Goal: Task Accomplishment & Management: Complete application form

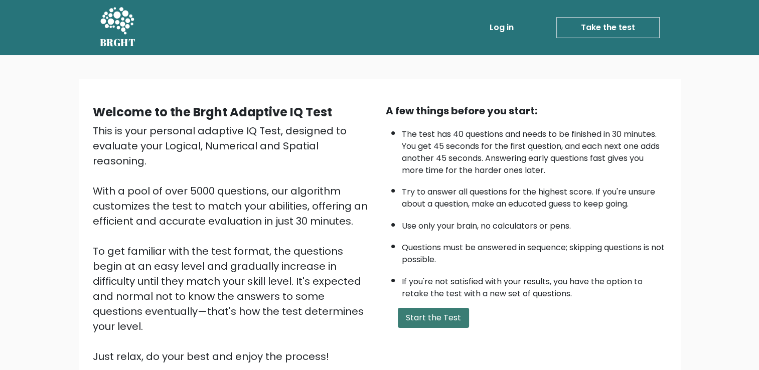
click at [422, 320] on button "Start the Test" at bounding box center [433, 318] width 71 height 20
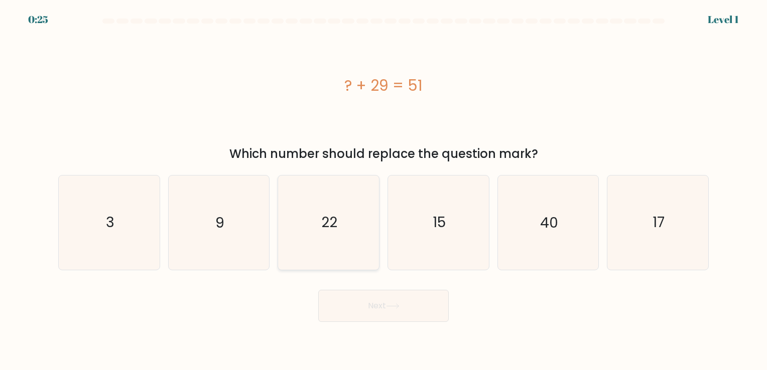
click at [348, 220] on icon "22" at bounding box center [328, 223] width 94 height 94
click at [383, 190] on input "c. 22" at bounding box center [383, 187] width 1 height 5
radio input "true"
click at [404, 310] on button "Next" at bounding box center [383, 306] width 130 height 32
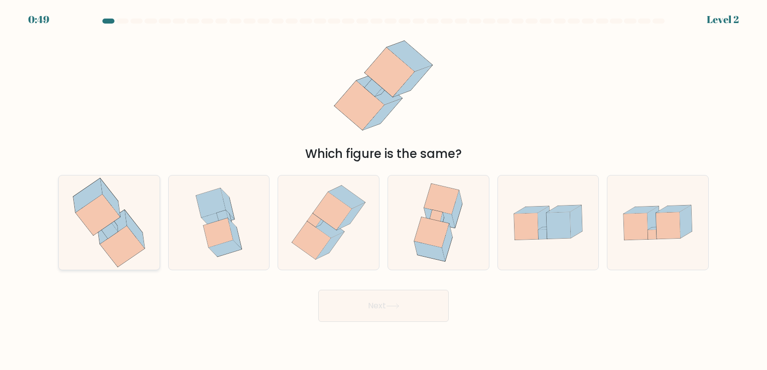
click at [109, 223] on icon at bounding box center [98, 215] width 44 height 41
click at [383, 190] on input "a." at bounding box center [383, 187] width 1 height 5
radio input "true"
click at [387, 303] on button "Next" at bounding box center [383, 306] width 130 height 32
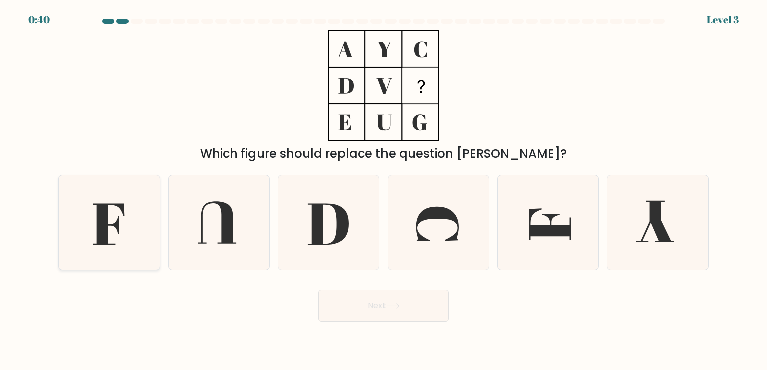
click at [122, 222] on icon at bounding box center [109, 223] width 94 height 94
click at [383, 190] on input "a." at bounding box center [383, 187] width 1 height 5
radio input "true"
click at [403, 309] on button "Next" at bounding box center [383, 306] width 130 height 32
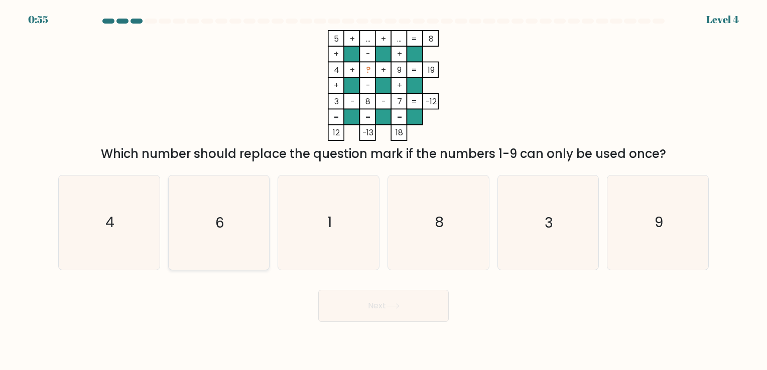
click at [221, 219] on text "6" at bounding box center [219, 223] width 9 height 20
click at [383, 190] on input "b. 6" at bounding box center [383, 187] width 1 height 5
radio input "true"
click at [391, 309] on icon at bounding box center [393, 307] width 14 height 6
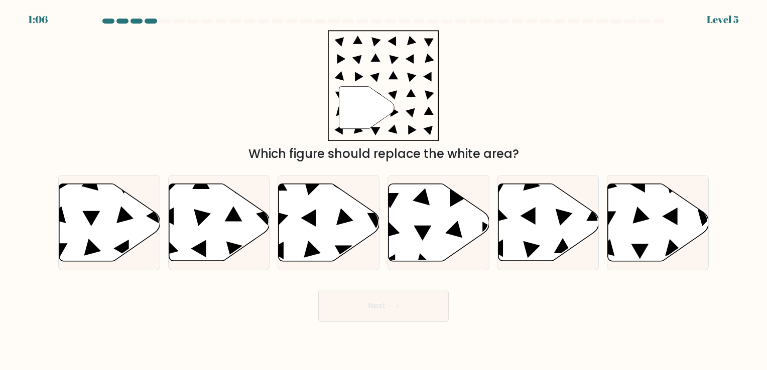
click at [179, 90] on div "" Which figure should replace the white area?" at bounding box center [383, 96] width 662 height 133
click at [436, 227] on icon at bounding box center [438, 222] width 101 height 77
click at [384, 190] on input "d." at bounding box center [383, 187] width 1 height 5
radio input "true"
click at [409, 310] on button "Next" at bounding box center [383, 306] width 130 height 32
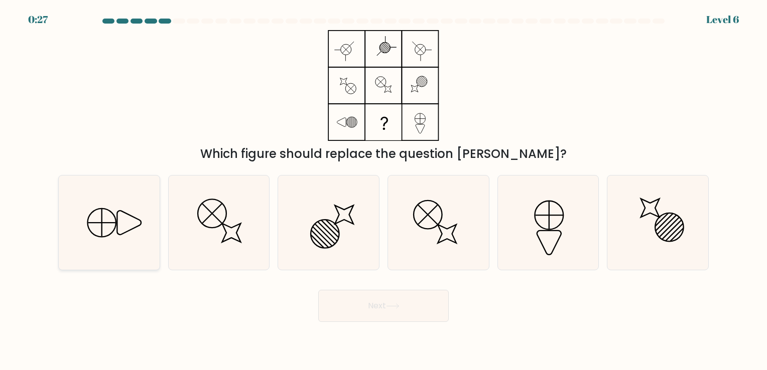
click at [103, 214] on icon at bounding box center [109, 223] width 94 height 94
click at [383, 190] on input "a." at bounding box center [383, 187] width 1 height 5
radio input "true"
click at [397, 300] on button "Next" at bounding box center [383, 306] width 130 height 32
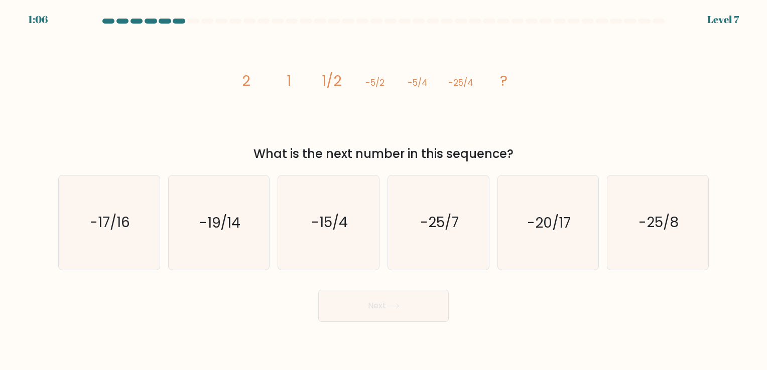
drag, startPoint x: 268, startPoint y: 154, endPoint x: 528, endPoint y: 153, distance: 259.4
click at [528, 153] on div "What is the next number in this sequence?" at bounding box center [383, 154] width 638 height 18
drag, startPoint x: 528, startPoint y: 153, endPoint x: 610, endPoint y: 137, distance: 83.8
click at [610, 137] on div "image/svg+xml 2 1 1/2 -5/2 -5/4 -25/4 ? What is the next number in this sequenc…" at bounding box center [383, 96] width 662 height 133
click at [677, 231] on text "-25/8" at bounding box center [658, 223] width 40 height 20
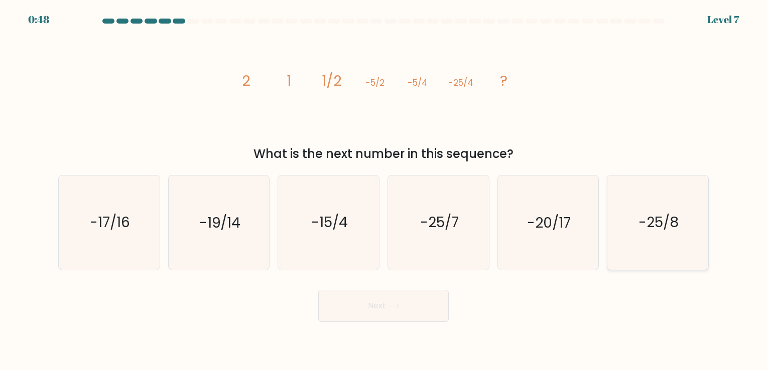
click at [384, 190] on input "f. -25/8" at bounding box center [383, 187] width 1 height 5
radio input "true"
click at [399, 304] on icon at bounding box center [393, 307] width 14 height 6
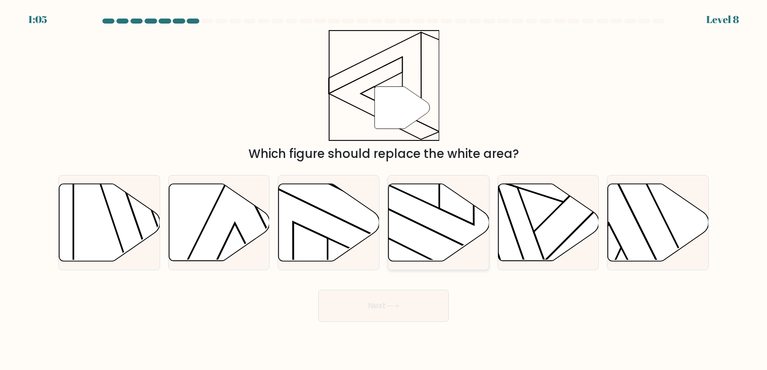
click at [431, 230] on icon at bounding box center [435, 175] width 144 height 182
click at [384, 190] on input "d." at bounding box center [383, 187] width 1 height 5
radio input "true"
click at [422, 303] on button "Next" at bounding box center [383, 306] width 130 height 32
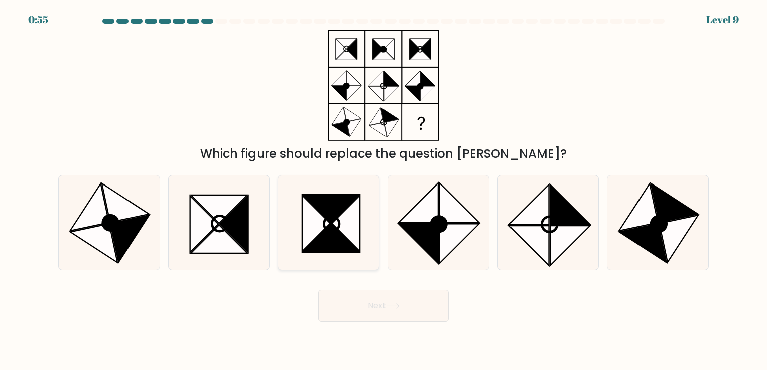
click at [326, 227] on icon at bounding box center [316, 224] width 28 height 56
click at [383, 190] on input "c." at bounding box center [383, 187] width 1 height 5
radio input "true"
click at [399, 302] on button "Next" at bounding box center [383, 306] width 130 height 32
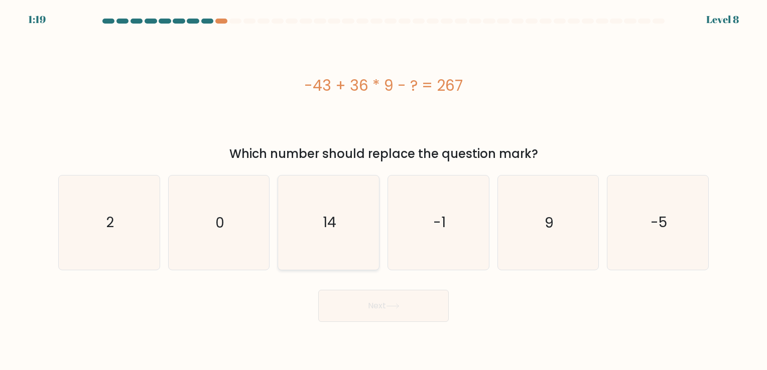
click at [317, 236] on icon "14" at bounding box center [328, 223] width 94 height 94
click at [383, 190] on input "c. 14" at bounding box center [383, 187] width 1 height 5
radio input "true"
click at [400, 301] on button "Next" at bounding box center [383, 306] width 130 height 32
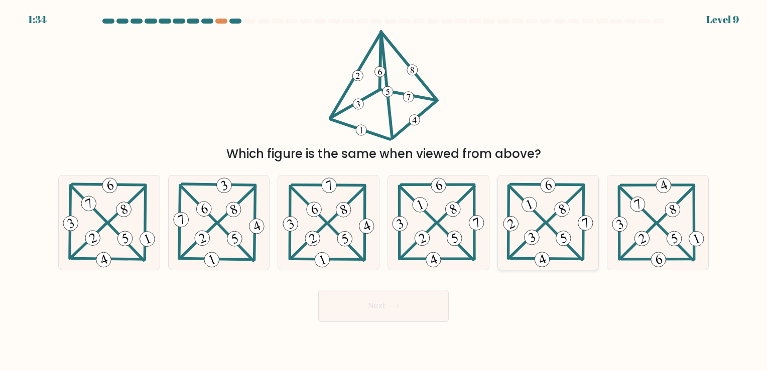
click at [546, 224] on 5 at bounding box center [563, 242] width 35 height 36
click at [384, 190] on input "e." at bounding box center [383, 187] width 1 height 5
radio input "true"
click at [396, 305] on icon at bounding box center [393, 307] width 14 height 6
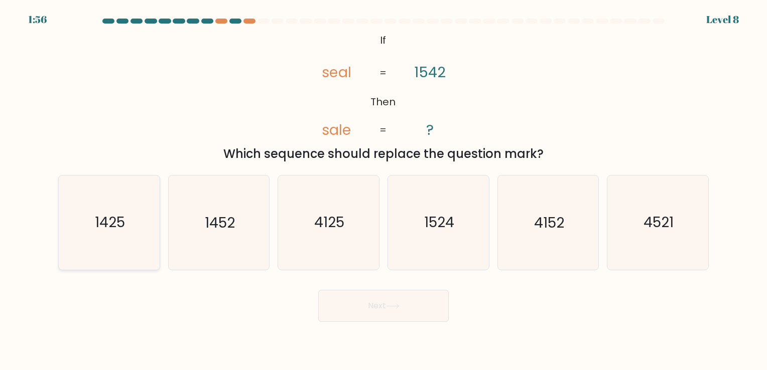
click at [131, 211] on icon "1425" at bounding box center [109, 223] width 94 height 94
click at [383, 190] on input "a. 1425" at bounding box center [383, 187] width 1 height 5
radio input "true"
click at [415, 311] on button "Next" at bounding box center [383, 306] width 130 height 32
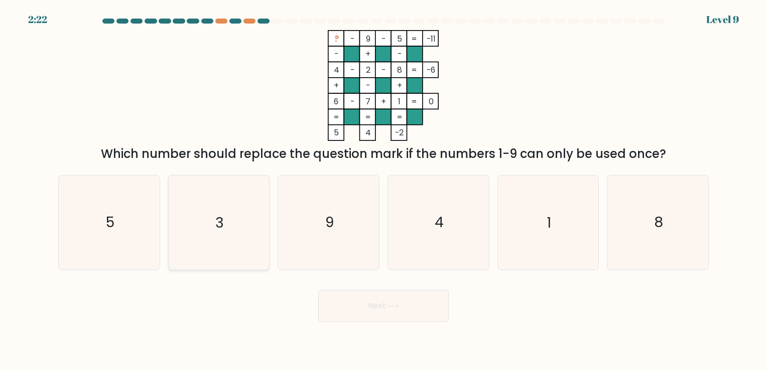
click at [197, 218] on icon "3" at bounding box center [219, 223] width 94 height 94
click at [383, 190] on input "b. 3" at bounding box center [383, 187] width 1 height 5
radio input "true"
click at [378, 305] on button "Next" at bounding box center [383, 306] width 130 height 32
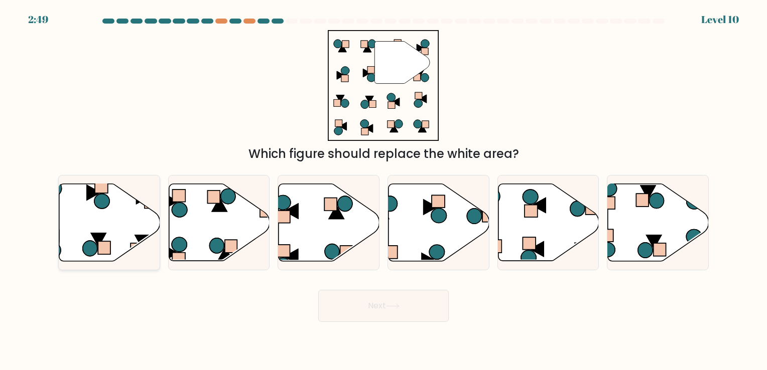
click at [107, 217] on icon at bounding box center [109, 222] width 101 height 77
click at [383, 190] on input "a." at bounding box center [383, 187] width 1 height 5
radio input "true"
click at [380, 302] on button "Next" at bounding box center [383, 306] width 130 height 32
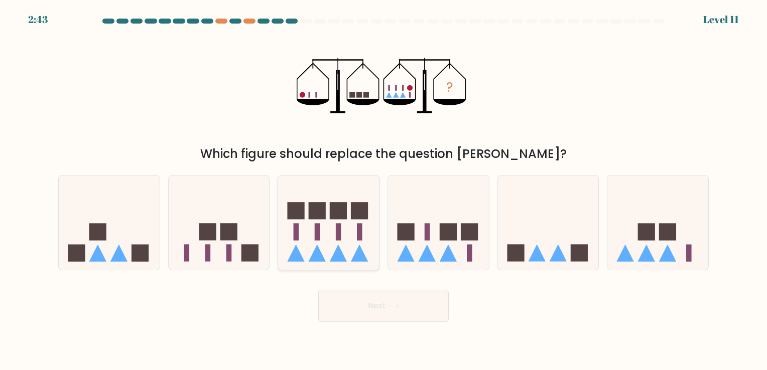
click at [326, 250] on icon at bounding box center [328, 222] width 101 height 83
click at [383, 190] on input "c." at bounding box center [383, 187] width 1 height 5
radio input "true"
click at [425, 310] on button "Next" at bounding box center [383, 306] width 130 height 32
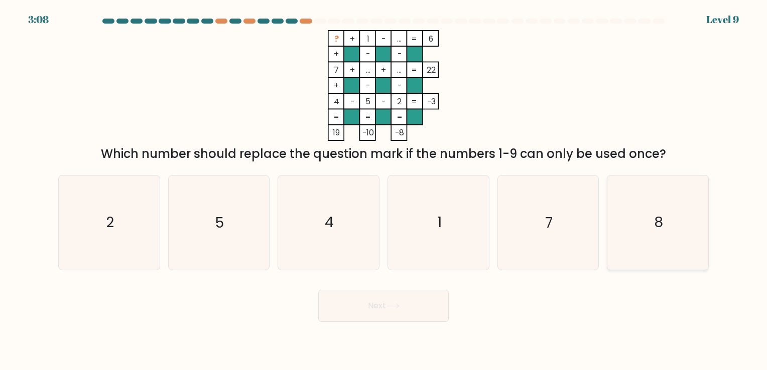
click at [640, 248] on icon "8" at bounding box center [658, 223] width 94 height 94
click at [384, 190] on input "f. 8" at bounding box center [383, 187] width 1 height 5
radio input "true"
click at [408, 302] on button "Next" at bounding box center [383, 306] width 130 height 32
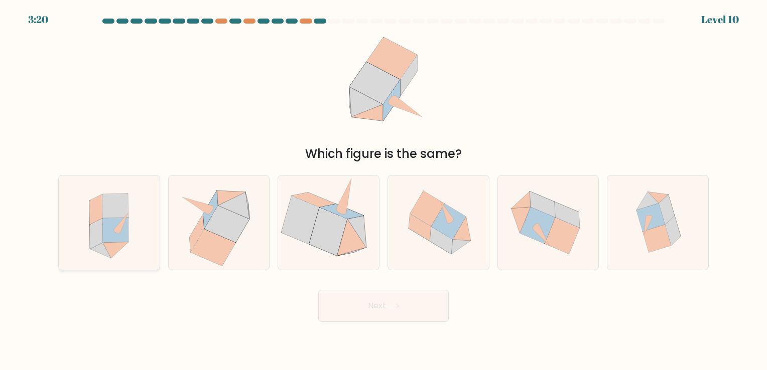
click at [120, 236] on icon at bounding box center [115, 230] width 26 height 25
click at [383, 190] on input "a." at bounding box center [383, 187] width 1 height 5
radio input "true"
click at [404, 303] on button "Next" at bounding box center [383, 306] width 130 height 32
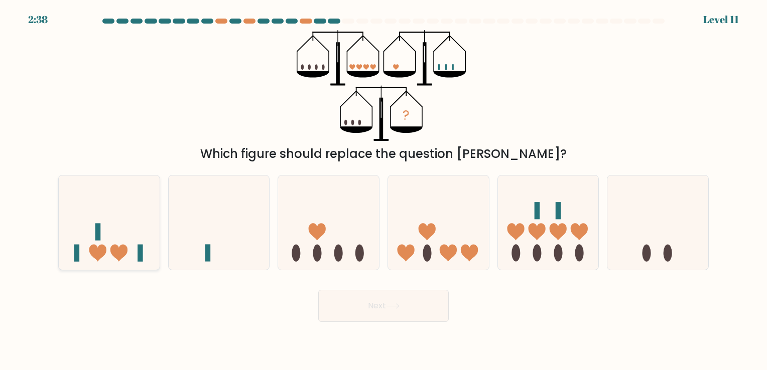
click at [118, 225] on icon at bounding box center [109, 222] width 101 height 83
click at [383, 190] on input "a." at bounding box center [383, 187] width 1 height 5
radio input "true"
click at [412, 307] on button "Next" at bounding box center [383, 306] width 130 height 32
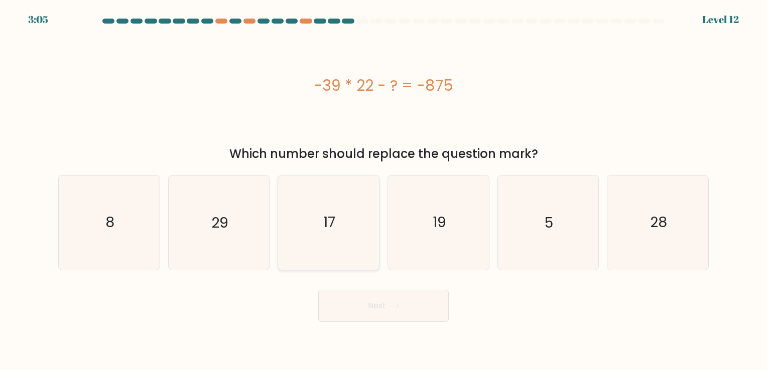
click at [343, 242] on icon "17" at bounding box center [328, 223] width 94 height 94
click at [383, 190] on input "c. 17" at bounding box center [383, 187] width 1 height 5
radio input "true"
click at [412, 304] on button "Next" at bounding box center [383, 306] width 130 height 32
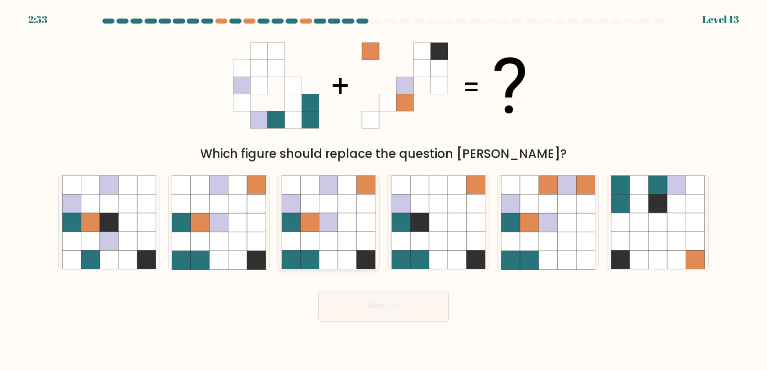
click at [334, 232] on icon at bounding box center [328, 241] width 19 height 19
click at [383, 190] on input "c." at bounding box center [383, 187] width 1 height 5
radio input "true"
click at [385, 301] on button "Next" at bounding box center [383, 306] width 130 height 32
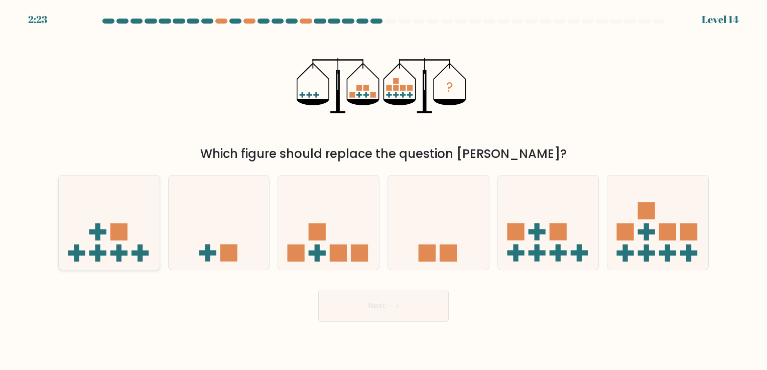
click at [102, 220] on icon at bounding box center [109, 222] width 101 height 83
click at [383, 190] on input "a." at bounding box center [383, 187] width 1 height 5
radio input "true"
click at [396, 307] on icon at bounding box center [393, 307] width 14 height 6
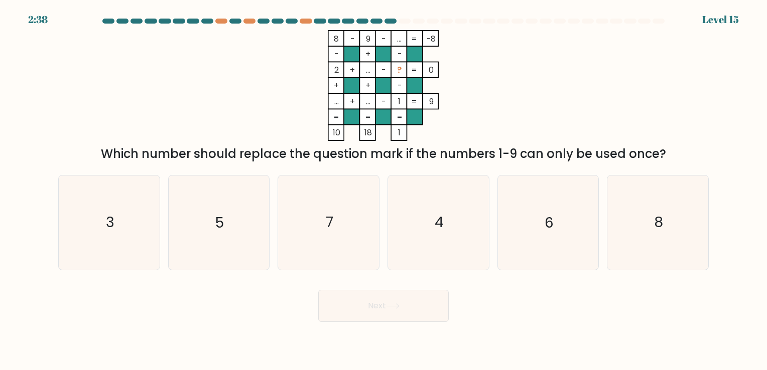
drag, startPoint x: 239, startPoint y: 75, endPoint x: 232, endPoint y: 81, distance: 9.6
click at [237, 76] on icon "8 - 9 - ... -8 - + - 2 + ... - ? 0 + + - ... + ... - 1 = 9 = = = = 10 18 1 =" at bounding box center [383, 85] width 301 height 111
click at [87, 247] on icon "3" at bounding box center [109, 223] width 94 height 94
click at [383, 190] on input "a. 3" at bounding box center [383, 187] width 1 height 5
radio input "true"
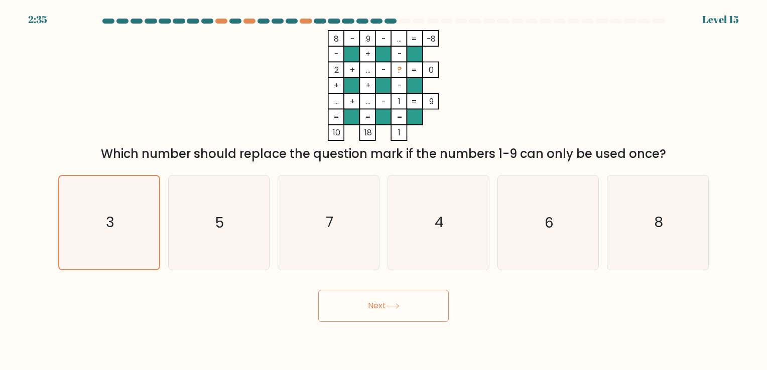
click at [422, 306] on button "Next" at bounding box center [383, 306] width 130 height 32
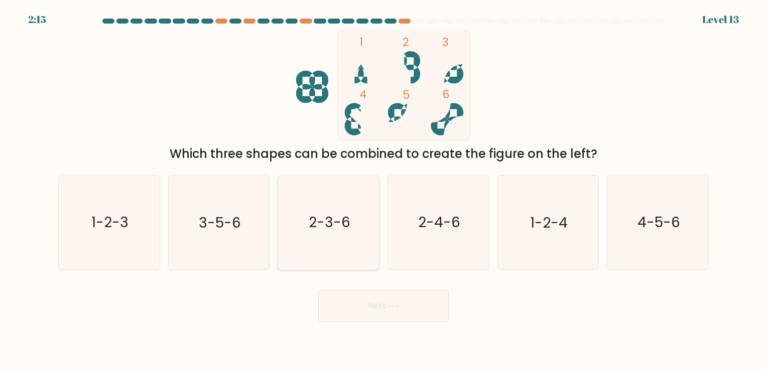
click at [338, 211] on icon "2-3-6" at bounding box center [328, 223] width 94 height 94
click at [383, 190] on input "c. 2-3-6" at bounding box center [383, 187] width 1 height 5
radio input "true"
click at [420, 298] on button "Next" at bounding box center [383, 306] width 130 height 32
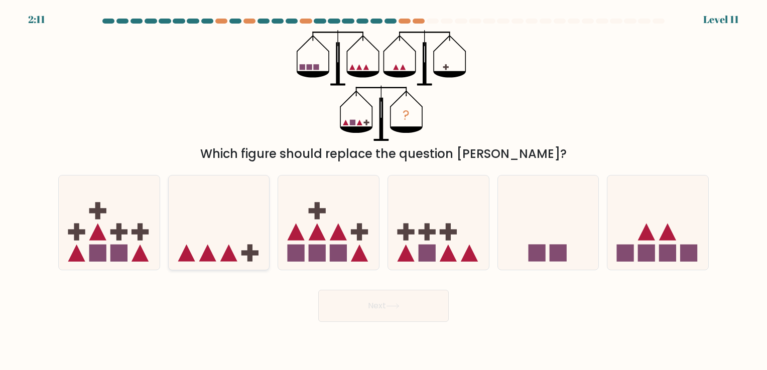
click at [223, 210] on icon at bounding box center [219, 222] width 101 height 83
click at [383, 190] on input "b." at bounding box center [383, 187] width 1 height 5
radio input "true"
click at [430, 308] on button "Next" at bounding box center [383, 306] width 130 height 32
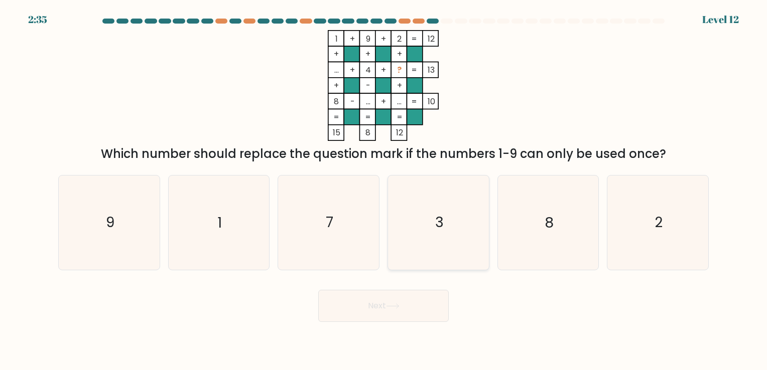
click at [431, 220] on icon "3" at bounding box center [438, 223] width 94 height 94
click at [384, 190] on input "d. 3" at bounding box center [383, 187] width 1 height 5
radio input "true"
click at [417, 295] on button "Next" at bounding box center [383, 306] width 130 height 32
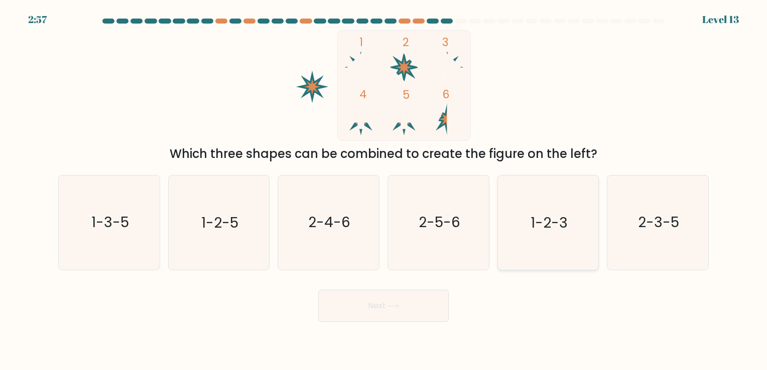
click at [555, 208] on icon "1-2-3" at bounding box center [548, 223] width 94 height 94
click at [384, 190] on input "e. 1-2-3" at bounding box center [383, 187] width 1 height 5
radio input "true"
click at [389, 304] on icon at bounding box center [393, 307] width 14 height 6
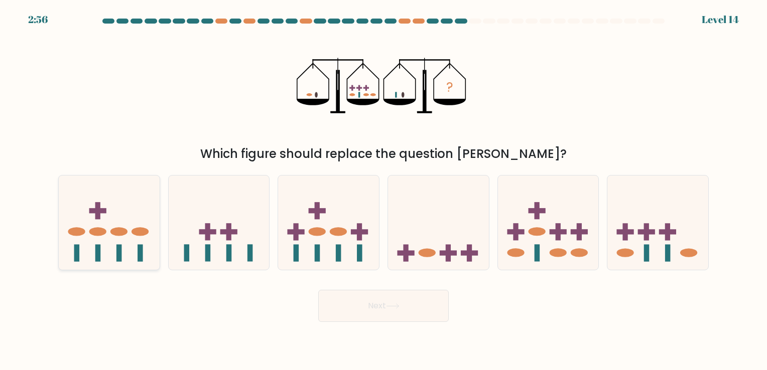
click at [127, 215] on icon at bounding box center [109, 222] width 101 height 83
click at [383, 190] on input "a." at bounding box center [383, 187] width 1 height 5
radio input "true"
click at [407, 302] on button "Next" at bounding box center [383, 306] width 130 height 32
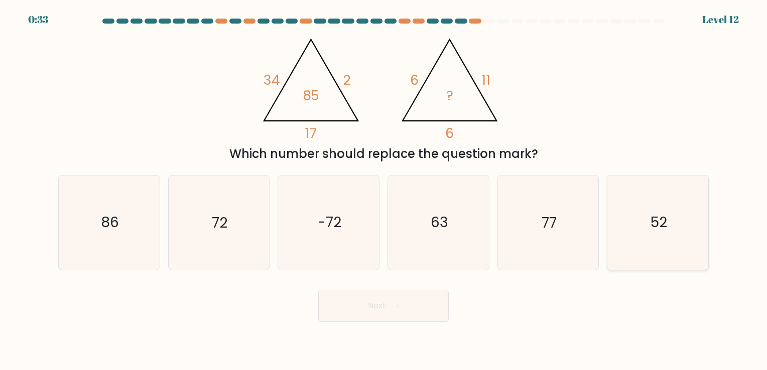
click at [630, 204] on icon "52" at bounding box center [658, 223] width 94 height 94
click at [384, 190] on input "f. 52" at bounding box center [383, 187] width 1 height 5
radio input "true"
click at [418, 309] on button "Next" at bounding box center [383, 306] width 130 height 32
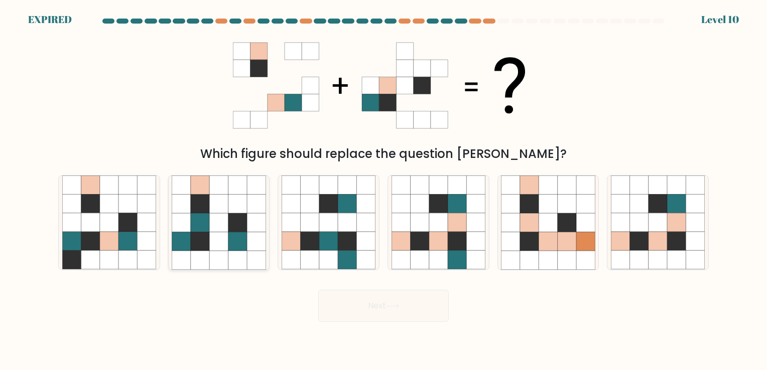
click at [226, 253] on icon at bounding box center [218, 260] width 19 height 19
click at [383, 190] on input "b." at bounding box center [383, 187] width 1 height 5
radio input "true"
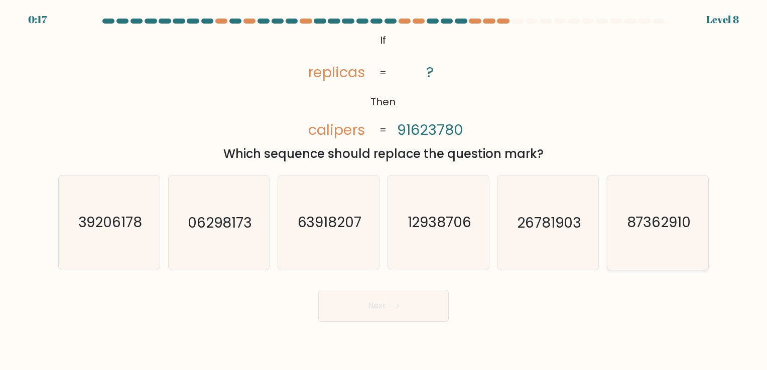
click at [671, 231] on text "87362910" at bounding box center [658, 223] width 64 height 20
click at [384, 190] on input "f. 87362910" at bounding box center [383, 187] width 1 height 5
radio input "true"
click at [412, 303] on button "Next" at bounding box center [383, 306] width 130 height 32
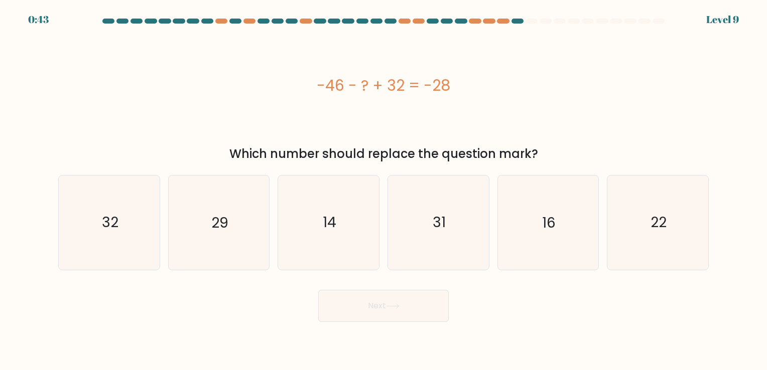
click at [557, 309] on div "Next" at bounding box center [383, 302] width 662 height 40
click at [572, 333] on body "0:36 Level 9 a." at bounding box center [383, 185] width 767 height 370
click at [352, 224] on icon "14" at bounding box center [328, 223] width 94 height 94
click at [383, 190] on input "c. 14" at bounding box center [383, 187] width 1 height 5
radio input "true"
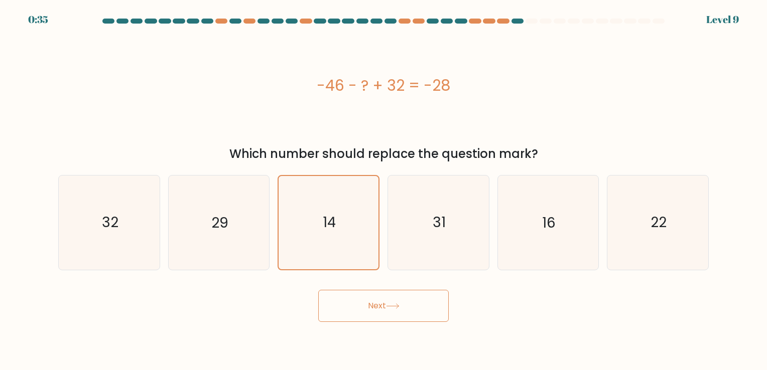
click at [404, 299] on button "Next" at bounding box center [383, 306] width 130 height 32
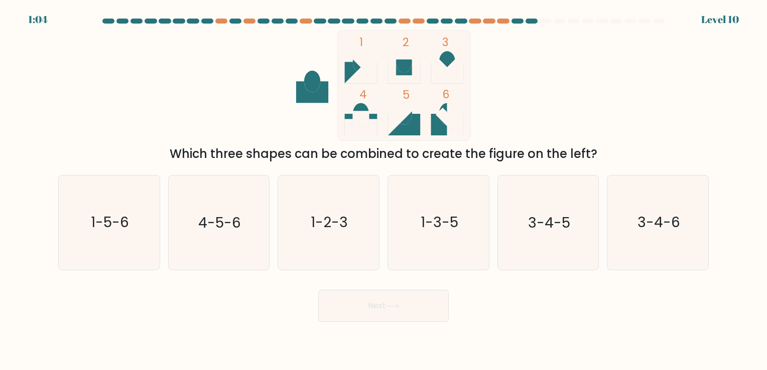
click at [605, 100] on div "1 2 3 4 5 6 Which three shapes can be combined to create the figure on the left?" at bounding box center [383, 96] width 662 height 133
drag, startPoint x: 194, startPoint y: 155, endPoint x: 578, endPoint y: 159, distance: 384.3
click at [578, 159] on div "Which three shapes can be combined to create the figure on the left?" at bounding box center [383, 154] width 638 height 18
click at [563, 101] on div "1 2 3 4 5 6 Which three shapes can be combined to create the figure on the left?" at bounding box center [383, 96] width 662 height 133
click at [443, 230] on text "1-3-5" at bounding box center [439, 223] width 38 height 20
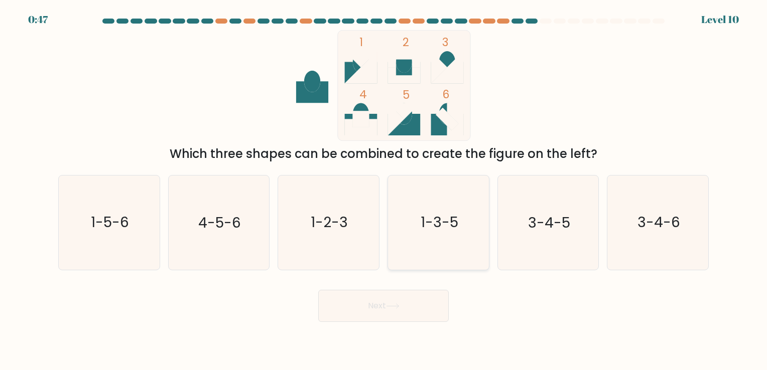
click at [384, 190] on input "d. 1-3-5" at bounding box center [383, 187] width 1 height 5
radio input "true"
click at [392, 300] on button "Next" at bounding box center [383, 306] width 130 height 32
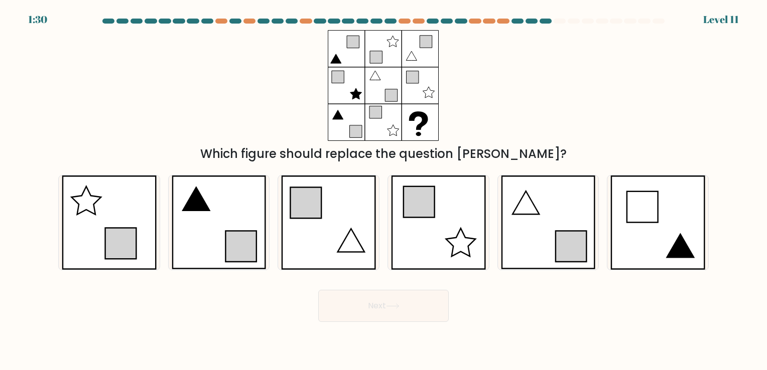
click at [532, 96] on div "Which figure should replace the question [PERSON_NAME]?" at bounding box center [383, 96] width 662 height 133
drag, startPoint x: 455, startPoint y: 154, endPoint x: 552, endPoint y: 154, distance: 96.8
click at [552, 154] on div "Which figure should replace the question [PERSON_NAME]?" at bounding box center [383, 154] width 638 height 18
drag, startPoint x: 552, startPoint y: 154, endPoint x: 508, endPoint y: 98, distance: 70.8
click at [508, 98] on div "Which figure should replace the question mark?" at bounding box center [383, 96] width 662 height 133
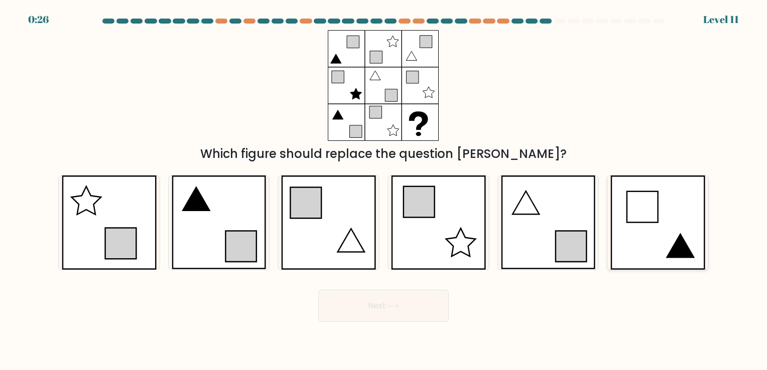
click at [688, 220] on icon at bounding box center [657, 223] width 95 height 94
click at [384, 190] on input "f." at bounding box center [383, 187] width 1 height 5
radio input "true"
click at [418, 303] on button "Next" at bounding box center [383, 306] width 130 height 32
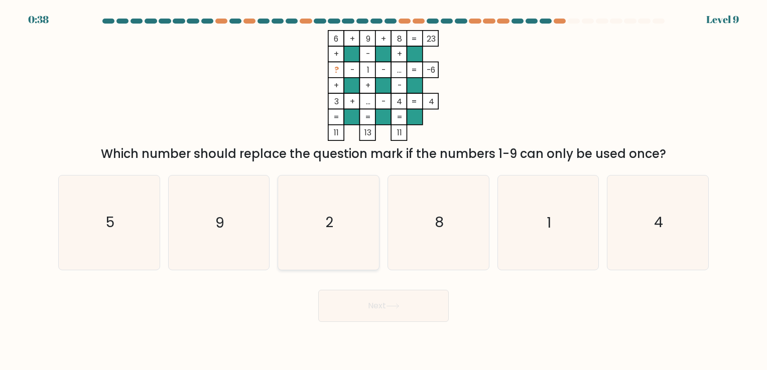
click at [330, 217] on text "2" at bounding box center [330, 223] width 8 height 20
click at [383, 190] on input "c. 2" at bounding box center [383, 187] width 1 height 5
radio input "true"
click at [398, 300] on button "Next" at bounding box center [383, 306] width 130 height 32
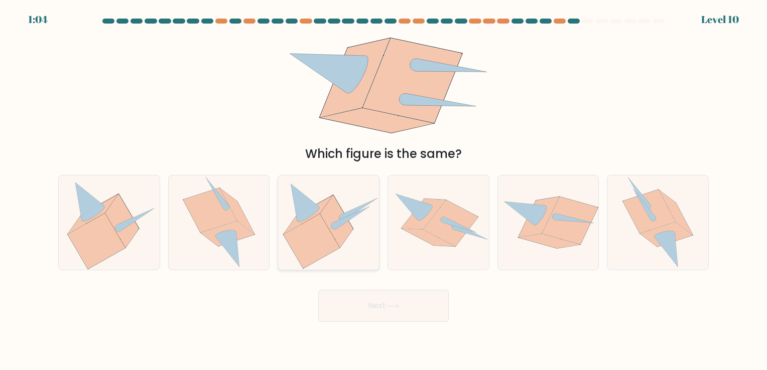
click at [339, 225] on icon at bounding box center [351, 217] width 36 height 22
click at [383, 190] on input "c." at bounding box center [383, 187] width 1 height 5
radio input "true"
click at [398, 305] on icon at bounding box center [393, 307] width 14 height 6
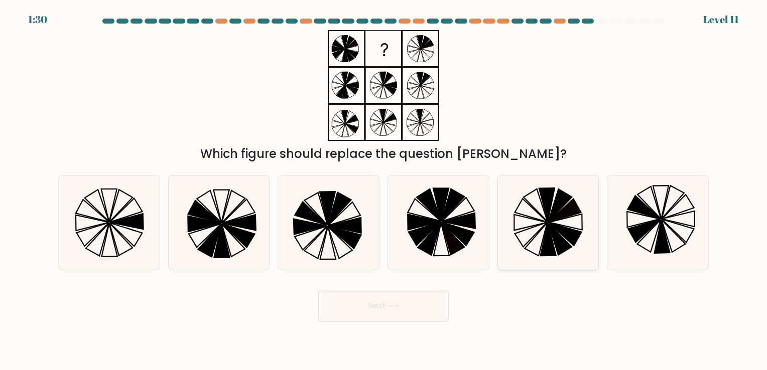
click at [541, 220] on icon at bounding box center [531, 211] width 33 height 24
click at [384, 190] on input "e." at bounding box center [383, 187] width 1 height 5
radio input "true"
click at [415, 307] on button "Next" at bounding box center [383, 306] width 130 height 32
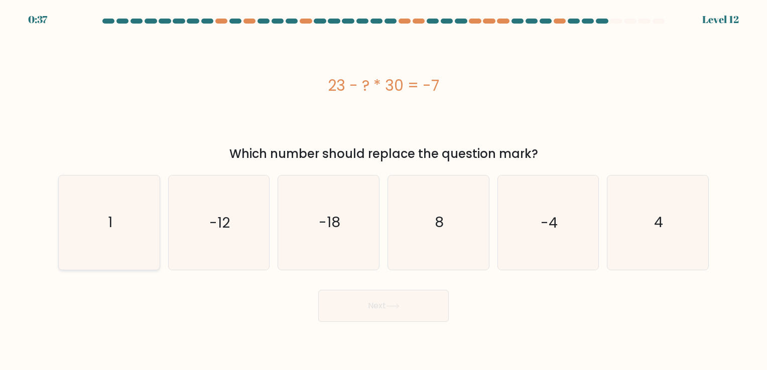
click at [118, 195] on icon "1" at bounding box center [109, 223] width 94 height 94
click at [383, 190] on input "a. 1" at bounding box center [383, 187] width 1 height 5
radio input "true"
click at [417, 313] on button "Next" at bounding box center [383, 306] width 130 height 32
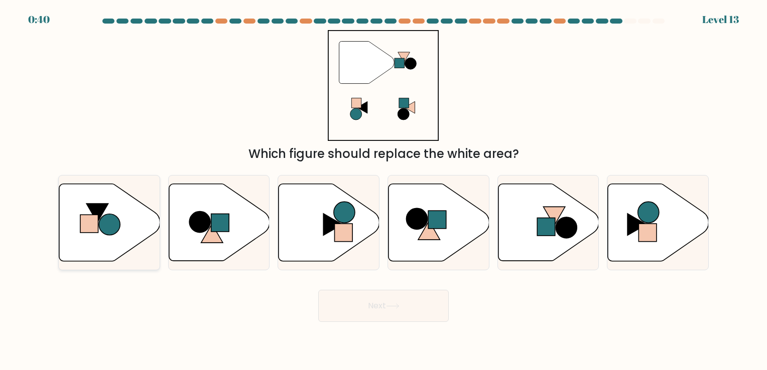
click at [105, 207] on icon at bounding box center [97, 213] width 22 height 19
click at [383, 190] on input "a." at bounding box center [383, 187] width 1 height 5
radio input "true"
click at [398, 307] on icon at bounding box center [393, 307] width 14 height 6
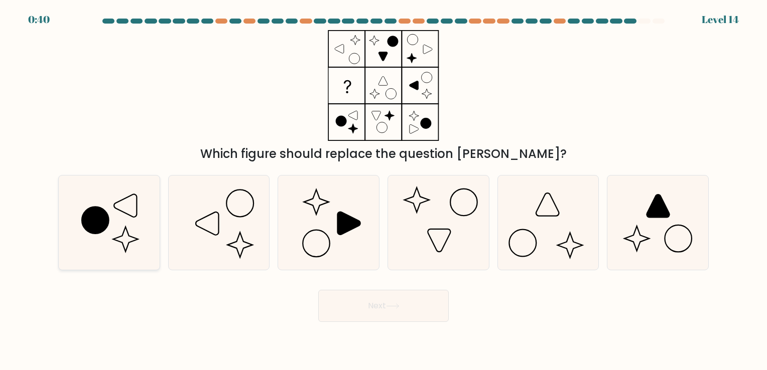
click at [98, 220] on icon at bounding box center [95, 220] width 27 height 27
click at [383, 190] on input "a." at bounding box center [383, 187] width 1 height 5
radio input "true"
click at [383, 298] on button "Next" at bounding box center [383, 306] width 130 height 32
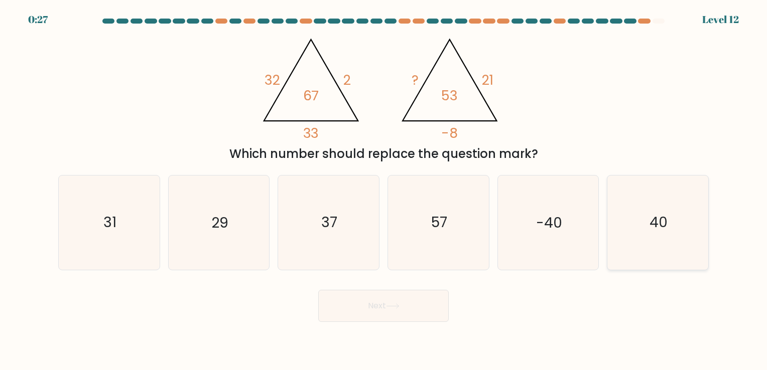
click at [677, 225] on icon "40" at bounding box center [658, 223] width 94 height 94
click at [384, 190] on input "f. 40" at bounding box center [383, 187] width 1 height 5
radio input "true"
click at [383, 301] on button "Next" at bounding box center [383, 306] width 130 height 32
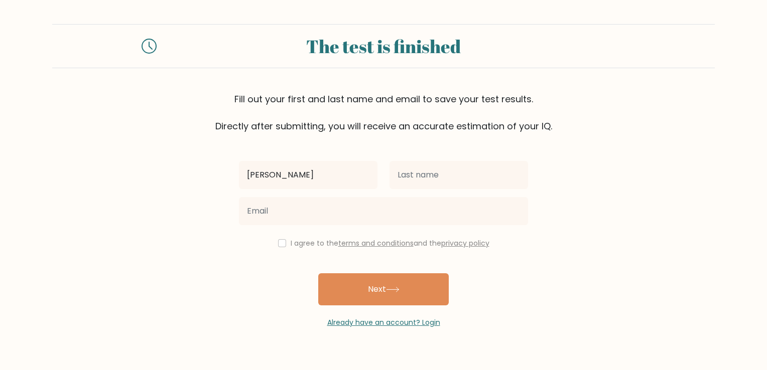
type input "Ellinda"
click at [712, 229] on form "The test is finished Fill out your first and last name and email to save your t…" at bounding box center [383, 176] width 767 height 304
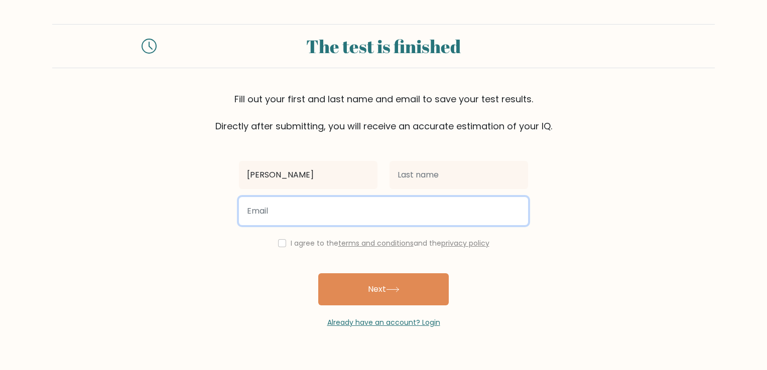
click at [399, 211] on input "email" at bounding box center [383, 211] width 289 height 28
type input "narcisoellinda@gmail.com"
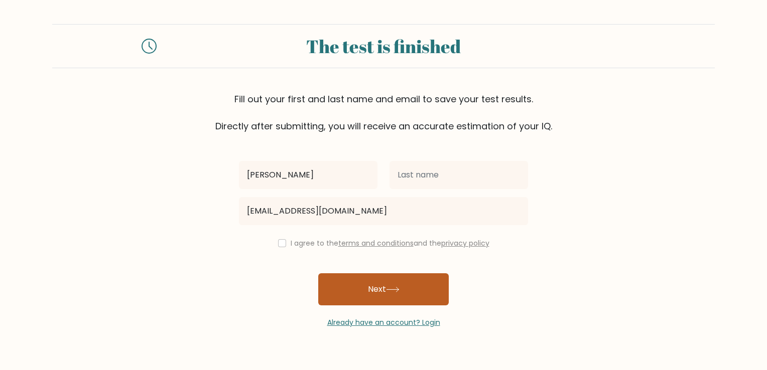
drag, startPoint x: 394, startPoint y: 284, endPoint x: 406, endPoint y: 283, distance: 12.1
click at [394, 284] on button "Next" at bounding box center [383, 289] width 130 height 32
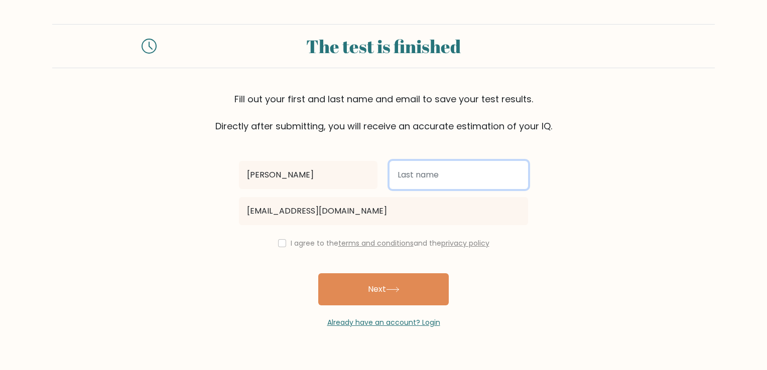
click at [413, 177] on input "text" at bounding box center [458, 175] width 138 height 28
type input "Narciso"
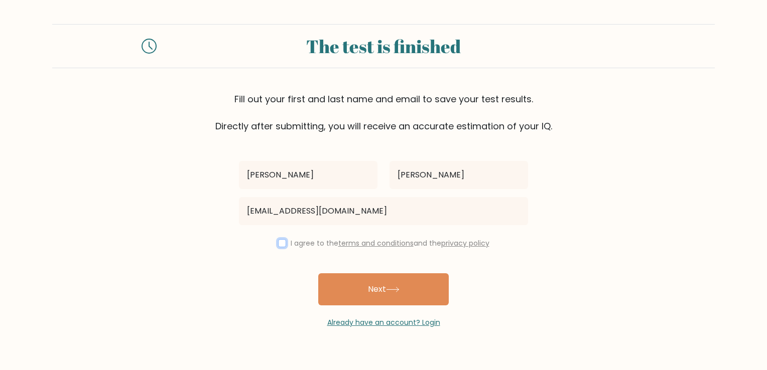
click at [280, 243] on input "checkbox" at bounding box center [282, 243] width 8 height 8
checkbox input "true"
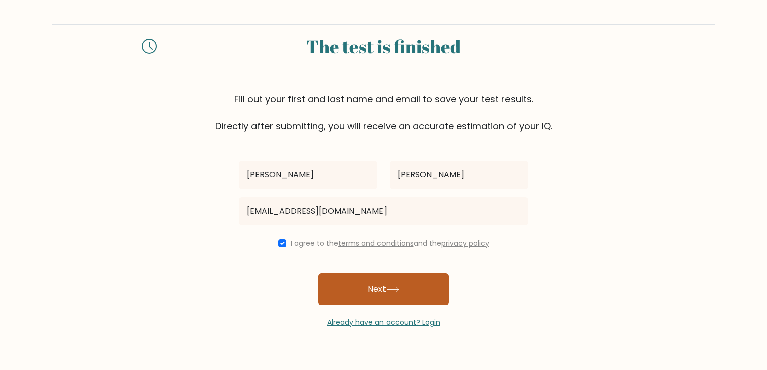
click at [401, 286] on button "Next" at bounding box center [383, 289] width 130 height 32
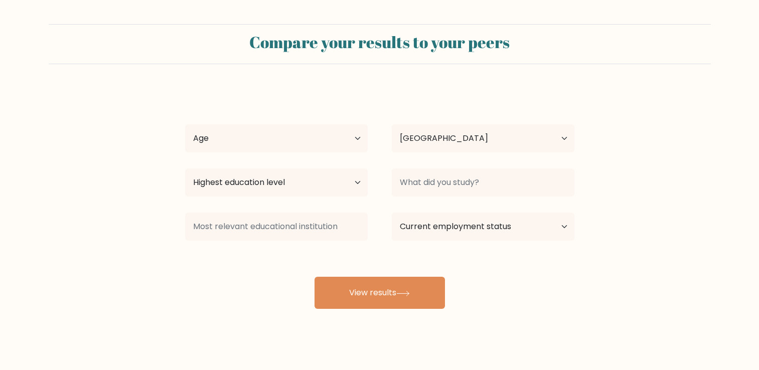
select select "PH"
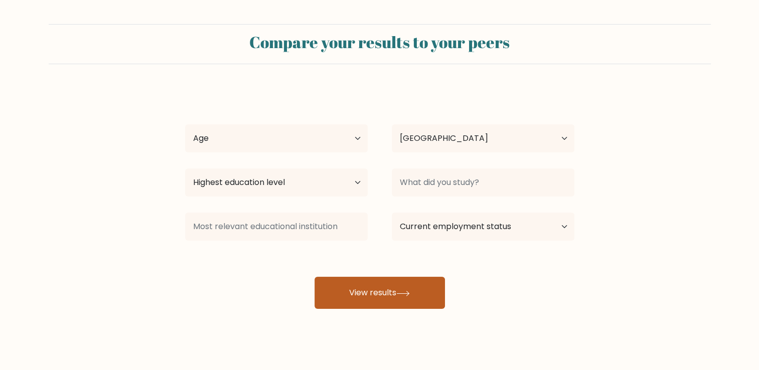
click at [381, 294] on button "View results" at bounding box center [380, 293] width 130 height 32
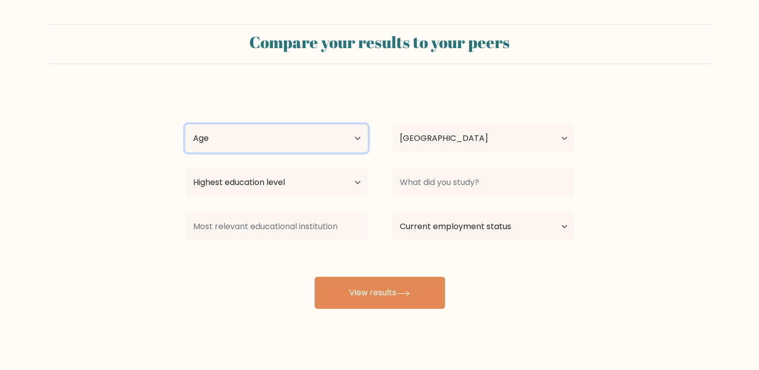
click at [341, 134] on select "Age Under 18 years old 18-24 years old 25-34 years old 35-44 years old 45-54 ye…" at bounding box center [276, 138] width 183 height 28
select select "25_34"
click at [185, 124] on select "Age Under 18 years old 18-24 years old 25-34 years old 35-44 years old 45-54 ye…" at bounding box center [276, 138] width 183 height 28
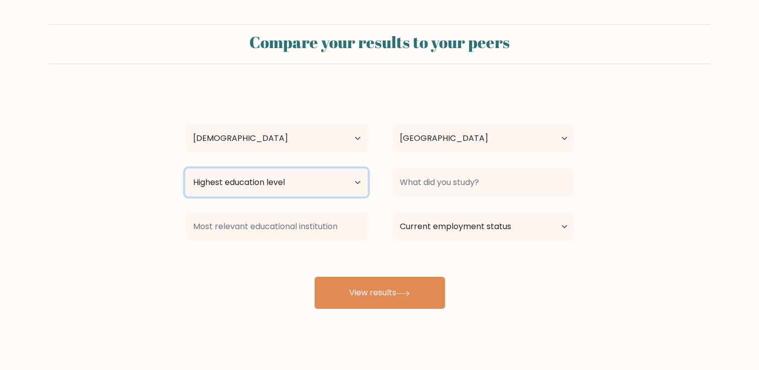
click at [315, 186] on select "Highest education level No schooling Primary Lower Secondary Upper Secondary Oc…" at bounding box center [276, 183] width 183 height 28
select select "bachelors_degree"
click at [185, 169] on select "Highest education level No schooling Primary Lower Secondary Upper Secondary Oc…" at bounding box center [276, 183] width 183 height 28
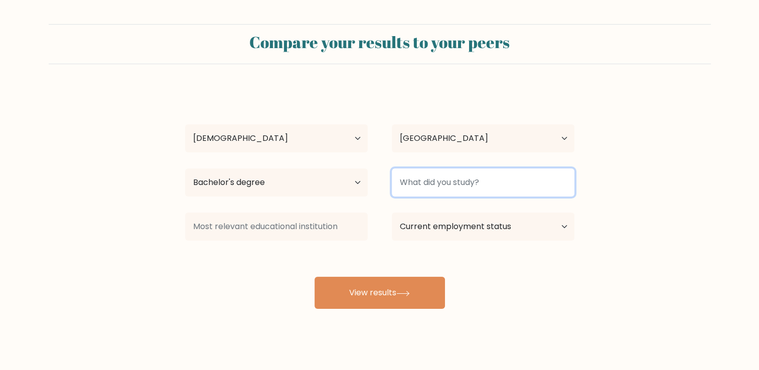
click at [500, 186] on input at bounding box center [483, 183] width 183 height 28
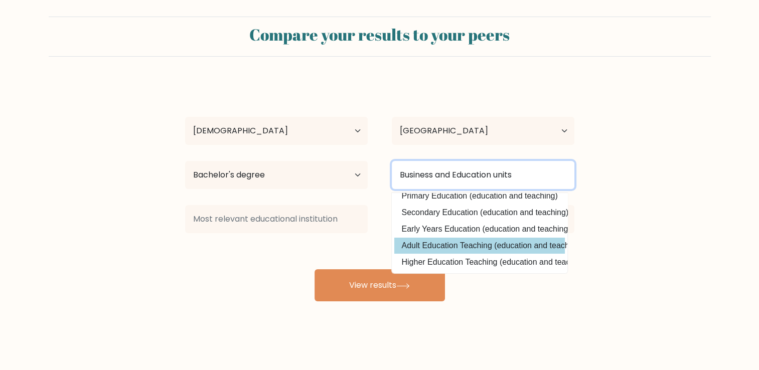
scroll to position [10, 0]
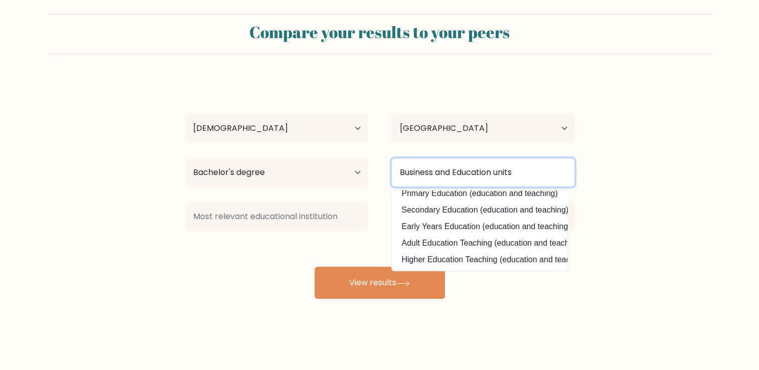
type input "Business and Education units"
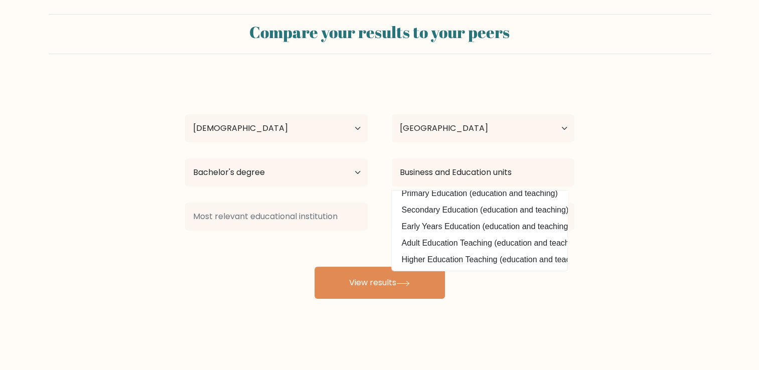
click at [624, 240] on form "Compare your results to your peers Ellinda Narciso Age Under 18 years old 18-24…" at bounding box center [379, 156] width 759 height 285
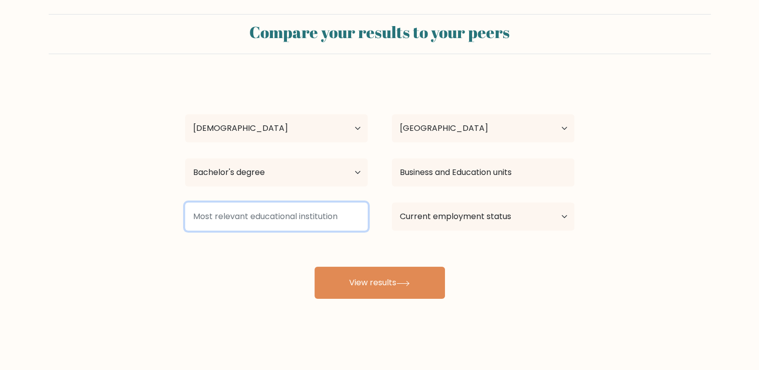
click at [311, 210] on input at bounding box center [276, 217] width 183 height 28
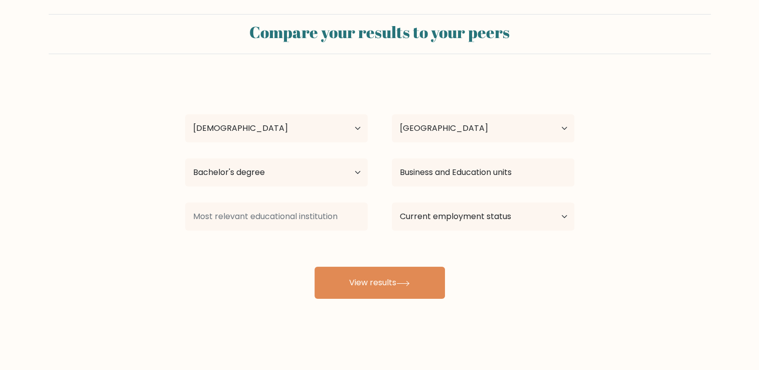
click at [561, 262] on div "Ellinda Narciso Age Under 18 years old 18-24 years old 25-34 years old 35-44 ye…" at bounding box center [379, 188] width 401 height 221
click at [564, 214] on select "Current employment status Employed Student Retired Other / prefer not to answer" at bounding box center [483, 217] width 183 height 28
select select "other"
click at [392, 203] on select "Current employment status Employed Student Retired Other / prefer not to answer" at bounding box center [483, 217] width 183 height 28
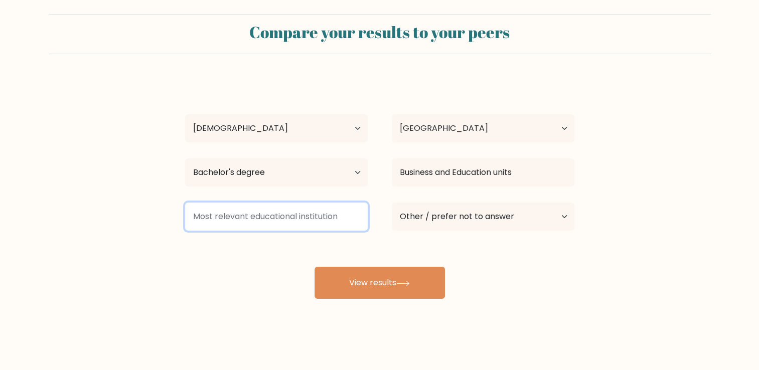
click at [272, 209] on input at bounding box center [276, 217] width 183 height 28
type input "N"
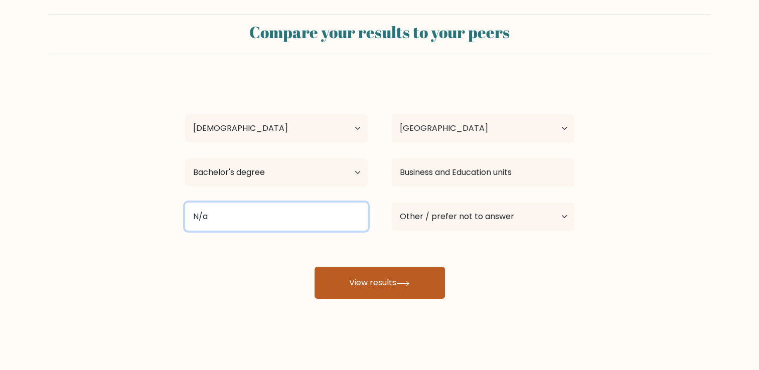
type input "N/a"
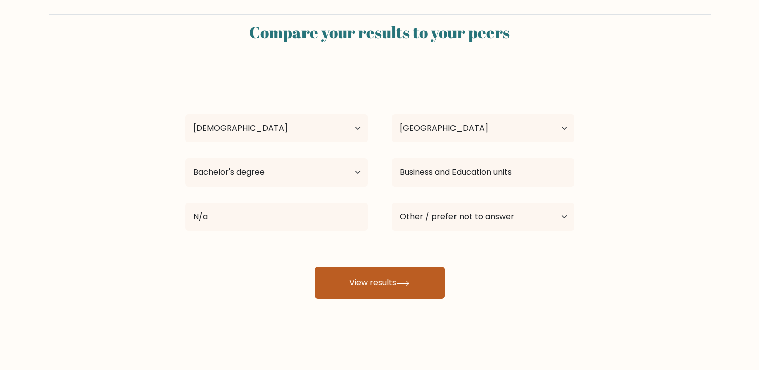
click at [383, 282] on button "View results" at bounding box center [380, 283] width 130 height 32
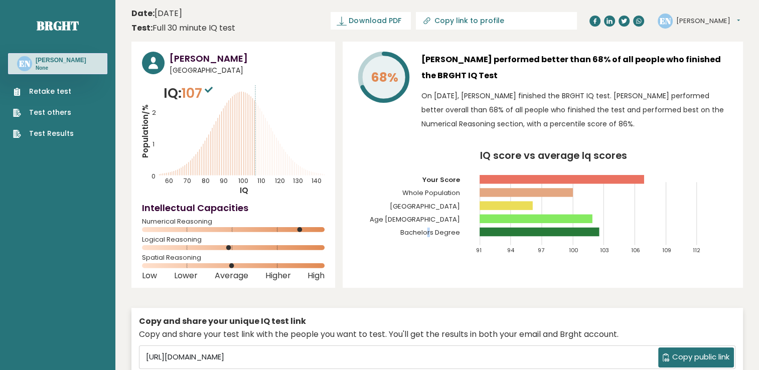
click at [427, 282] on div "68% [PERSON_NAME] performed better than 68% of all people who finished the BRGH…" at bounding box center [543, 165] width 400 height 246
drag, startPoint x: 427, startPoint y: 282, endPoint x: 378, endPoint y: 273, distance: 50.0
click at [378, 273] on div "68% [PERSON_NAME] performed better than 68% of all people who finished the BRGH…" at bounding box center [543, 165] width 400 height 246
